Goal: Task Accomplishment & Management: Use online tool/utility

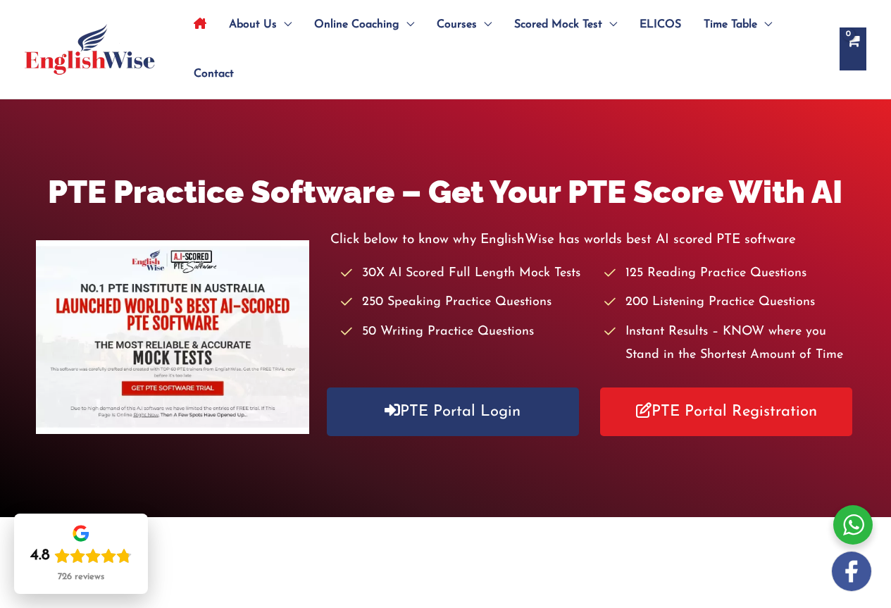
scroll to position [70, 0]
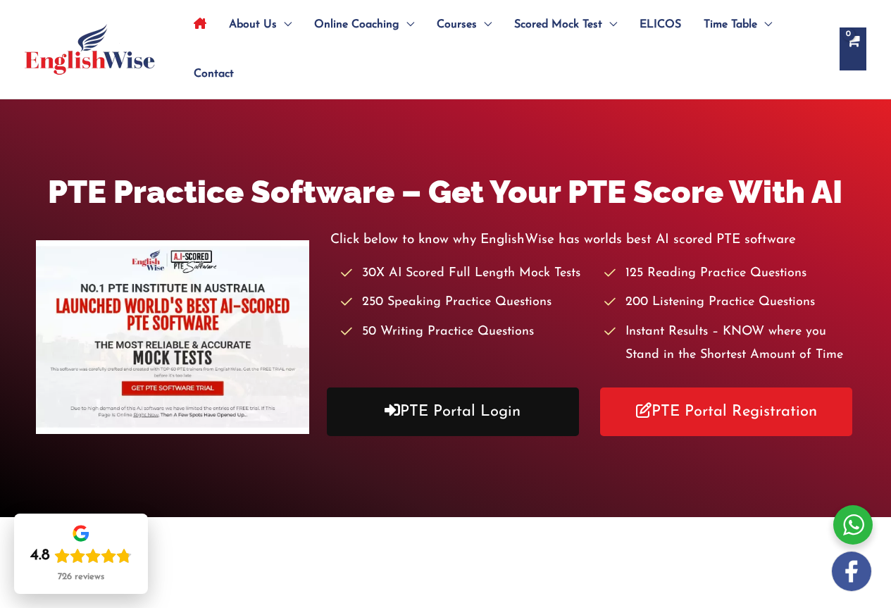
click at [498, 413] on link "PTE Portal Login" at bounding box center [453, 411] width 252 height 49
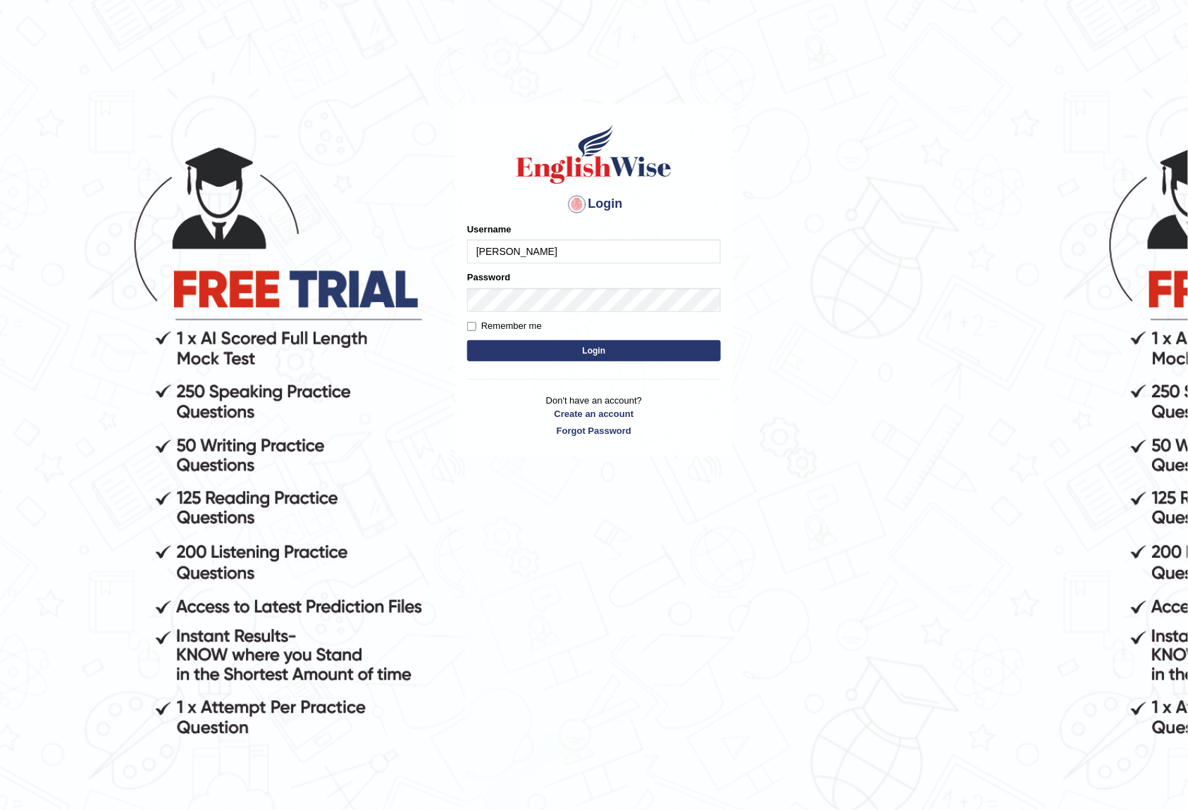
type input "reyad"
click at [467, 340] on button "Login" at bounding box center [594, 350] width 254 height 21
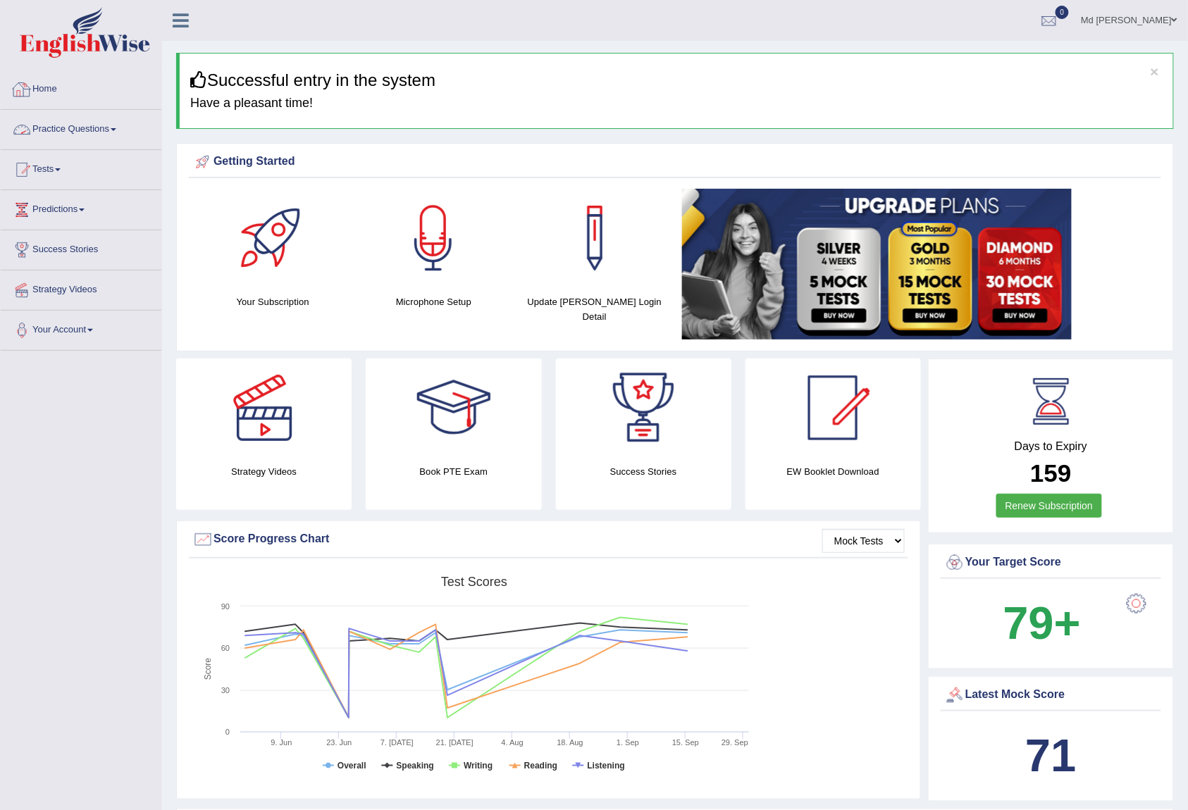
click at [80, 144] on link "Practice Questions" at bounding box center [81, 127] width 161 height 35
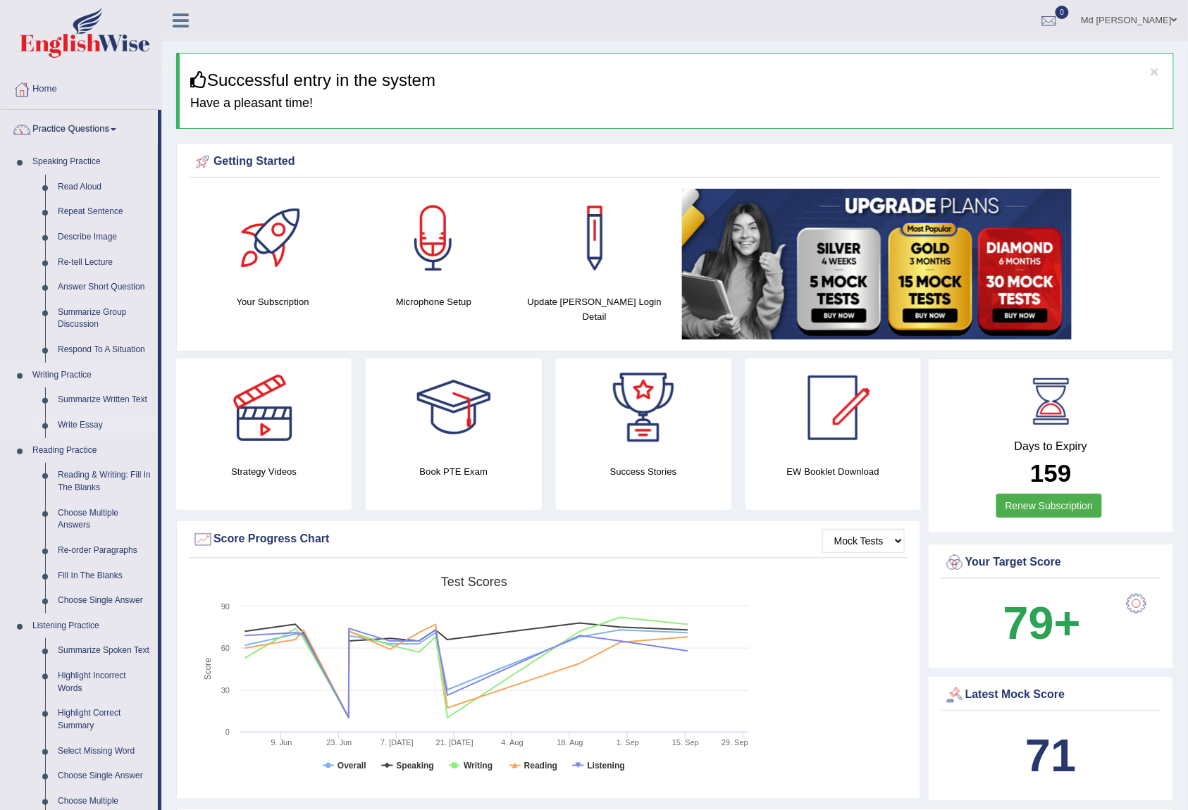
click at [89, 426] on link "Write Essay" at bounding box center [104, 425] width 106 height 25
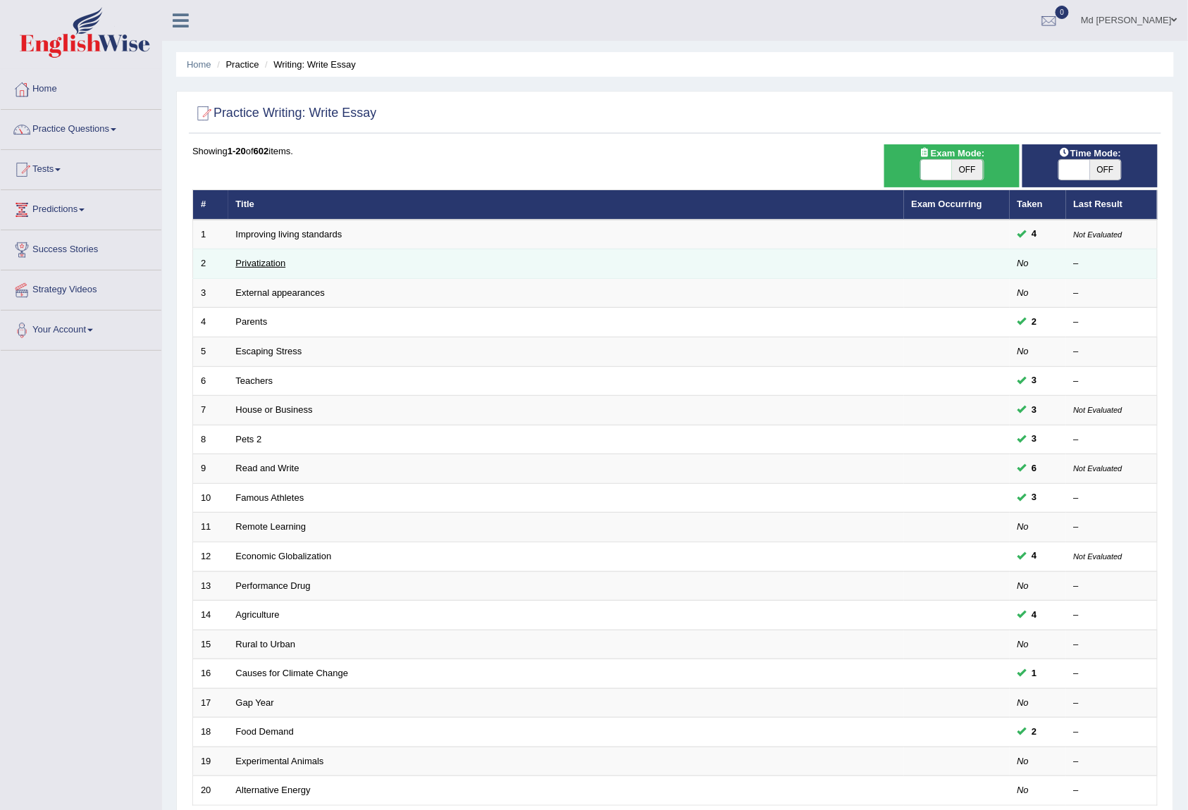
click at [265, 262] on link "Privatization" at bounding box center [261, 263] width 50 height 11
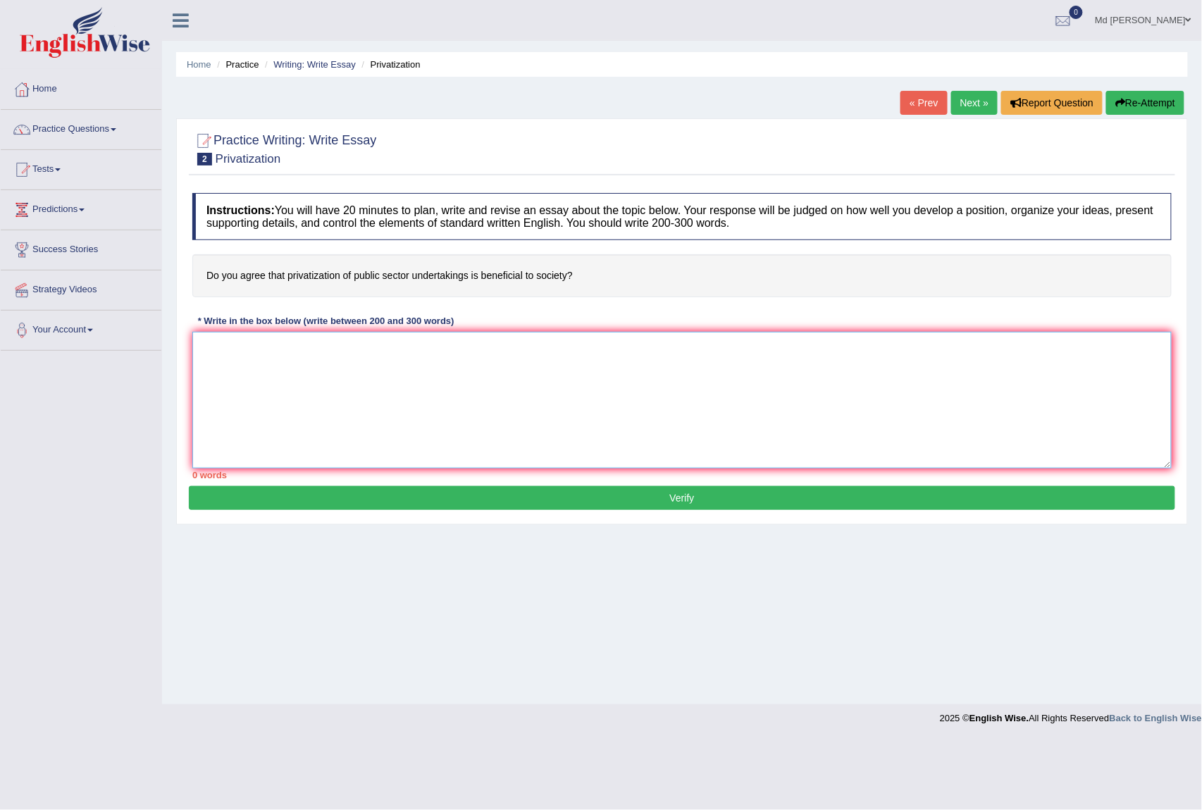
click at [291, 368] on textarea at bounding box center [681, 400] width 979 height 137
paste textarea "The idea that television has become an essential part of life, which lies among…"
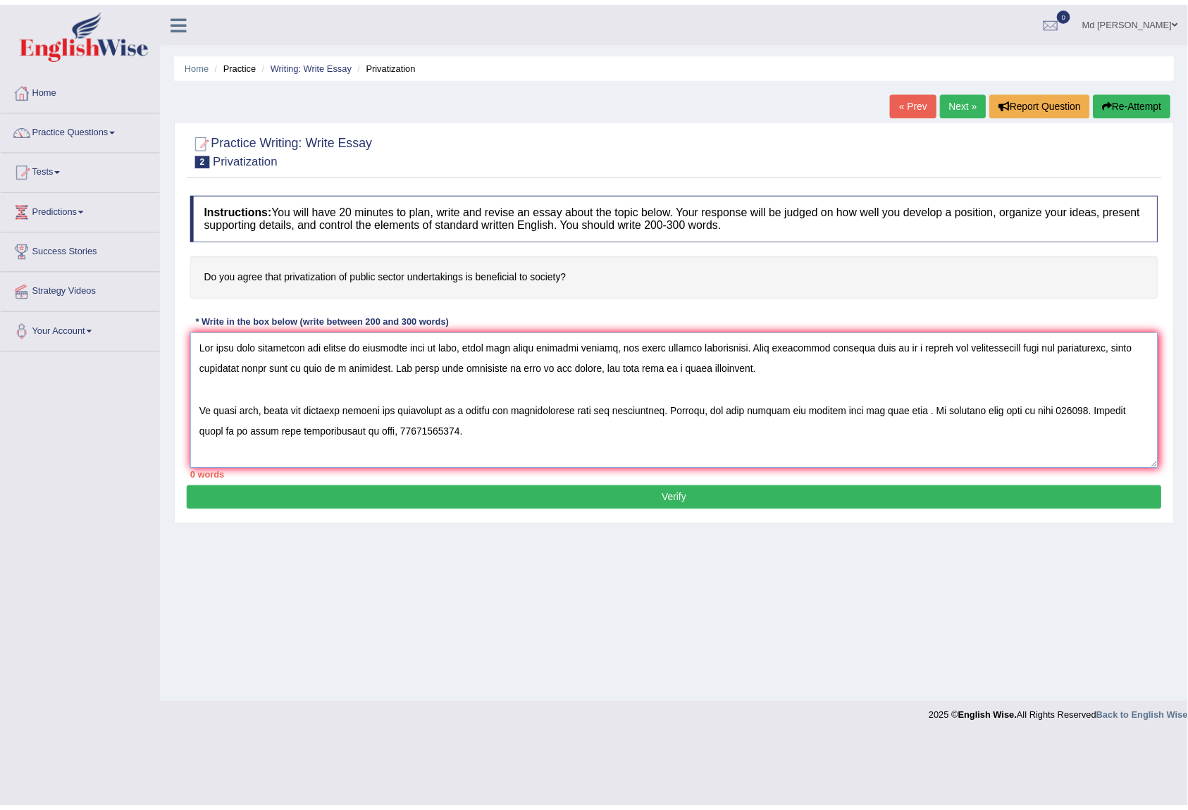
scroll to position [75, 0]
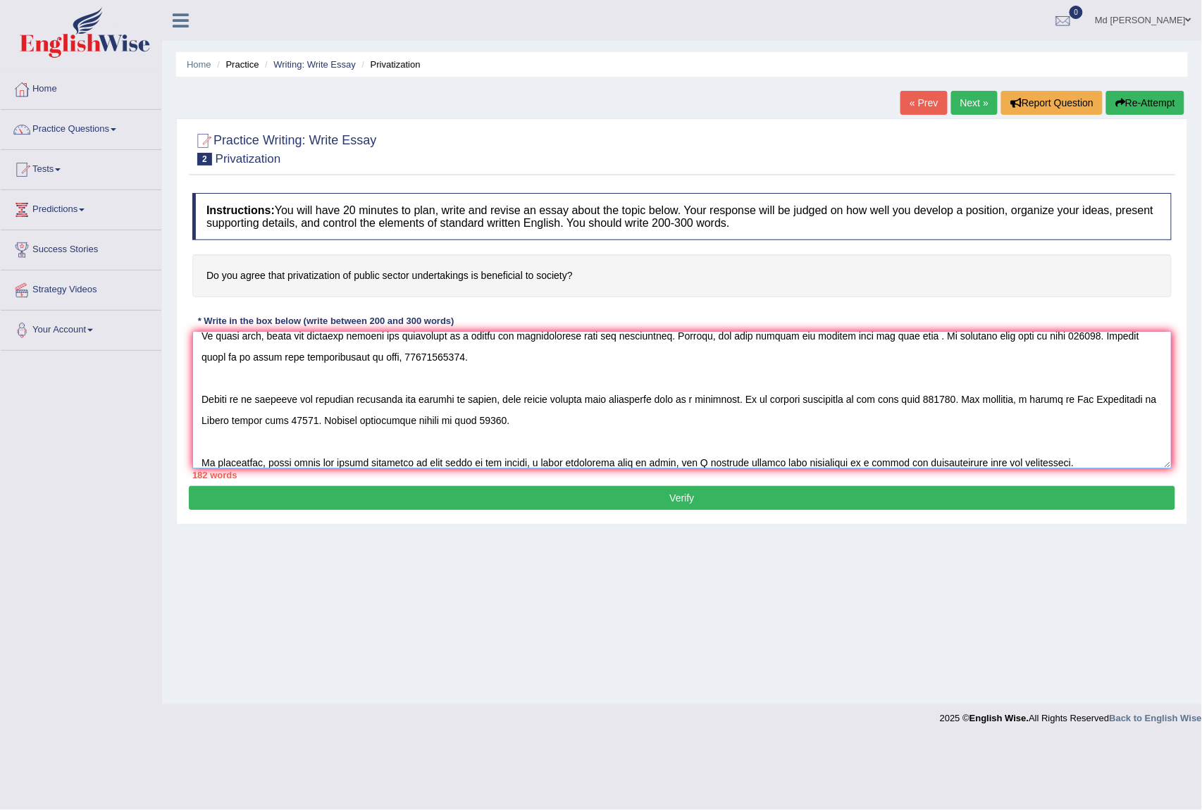
type textarea "The idea that television has become an essential part of life, which lies among…"
click at [483, 504] on button "Verify" at bounding box center [682, 498] width 986 height 24
